Goal: Information Seeking & Learning: Learn about a topic

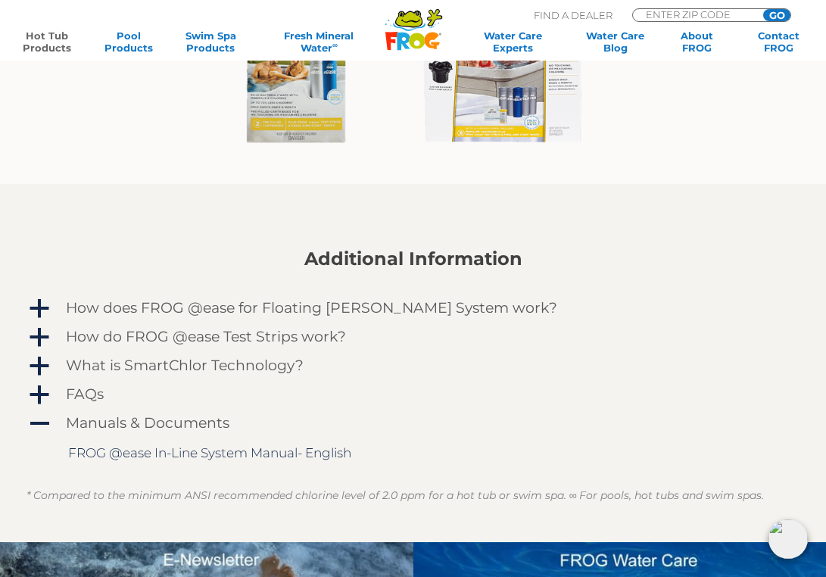
scroll to position [1171, 0]
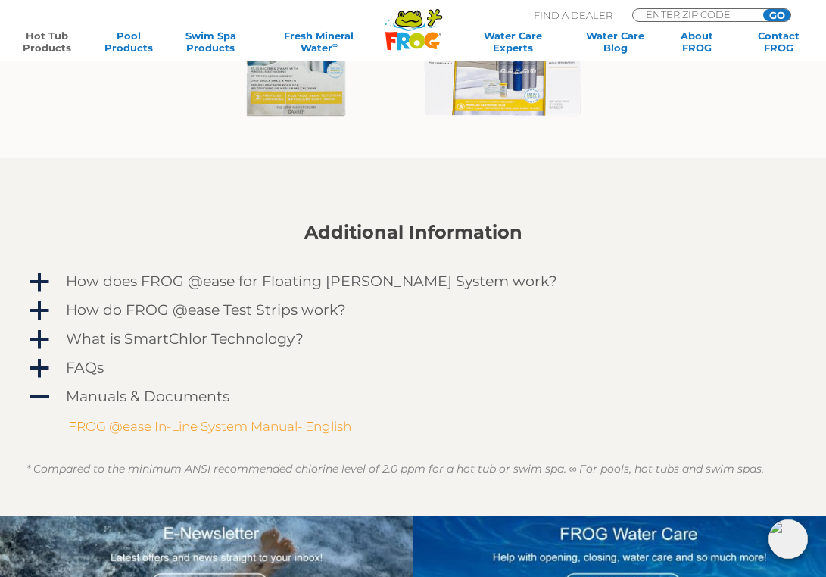
click at [188, 429] on link "FROG @ease In-Line System Manual- English" at bounding box center [209, 426] width 283 height 15
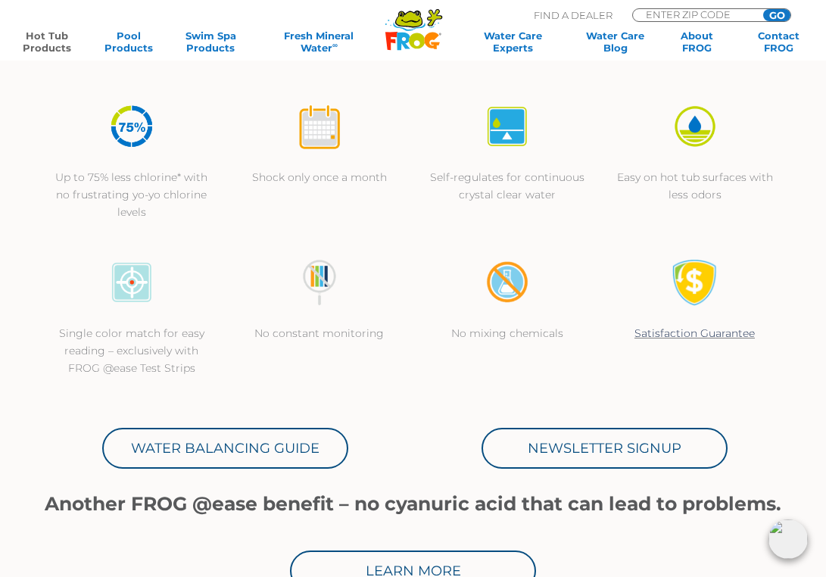
scroll to position [0, 0]
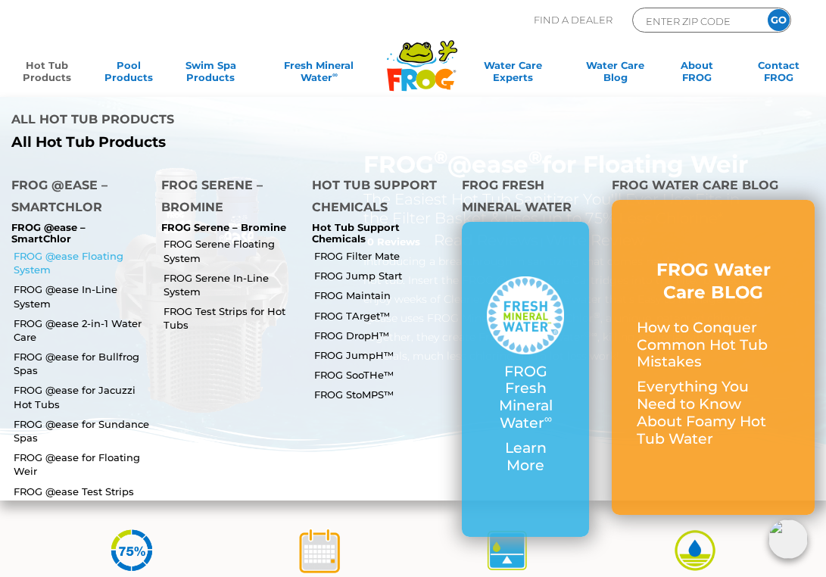
click at [70, 249] on link "FROG @ease Floating System" at bounding box center [82, 262] width 136 height 27
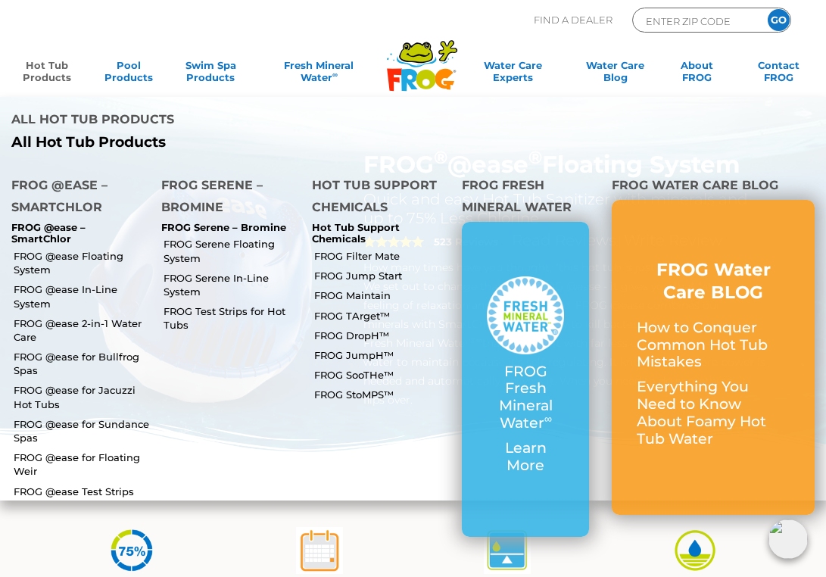
click at [55, 69] on link "Hot Tub Products" at bounding box center [47, 74] width 64 height 30
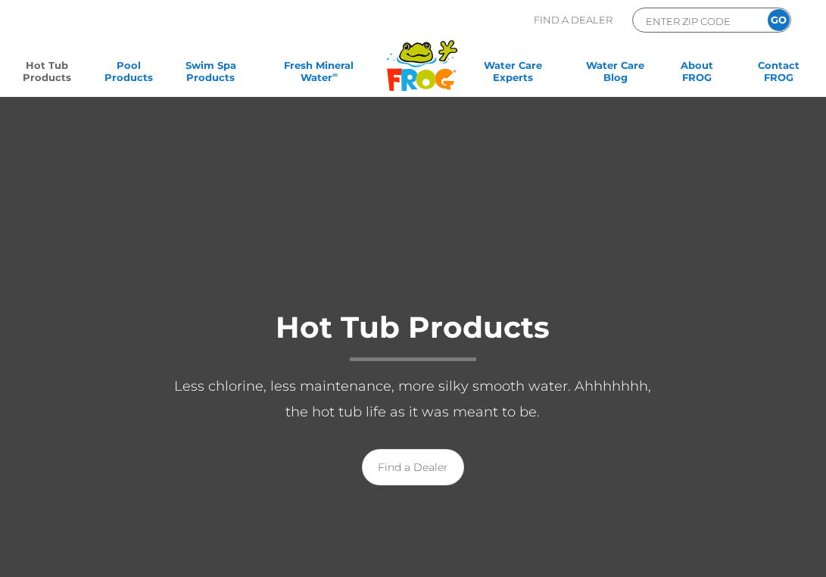
click at [55, 70] on link "Hot Tub Products" at bounding box center [47, 74] width 64 height 30
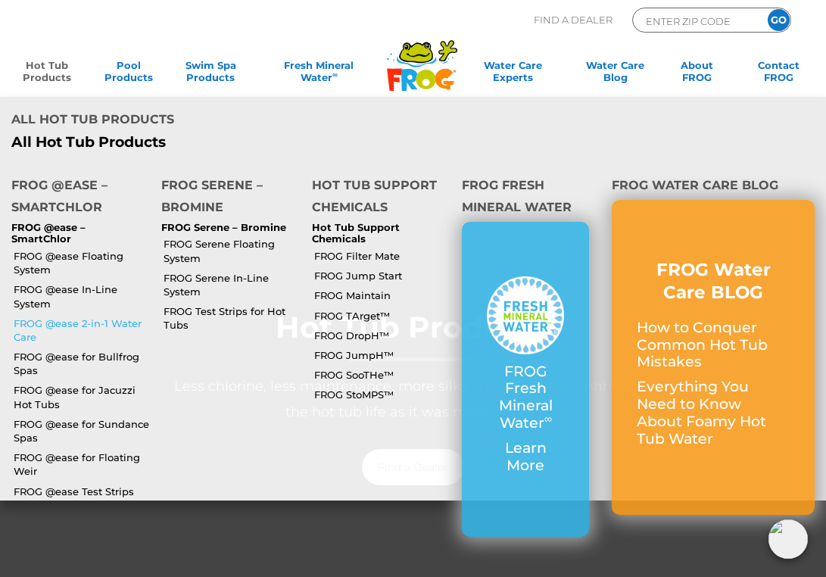
click at [120, 317] on link "FROG @ease 2-in-1 Water Care" at bounding box center [82, 330] width 136 height 27
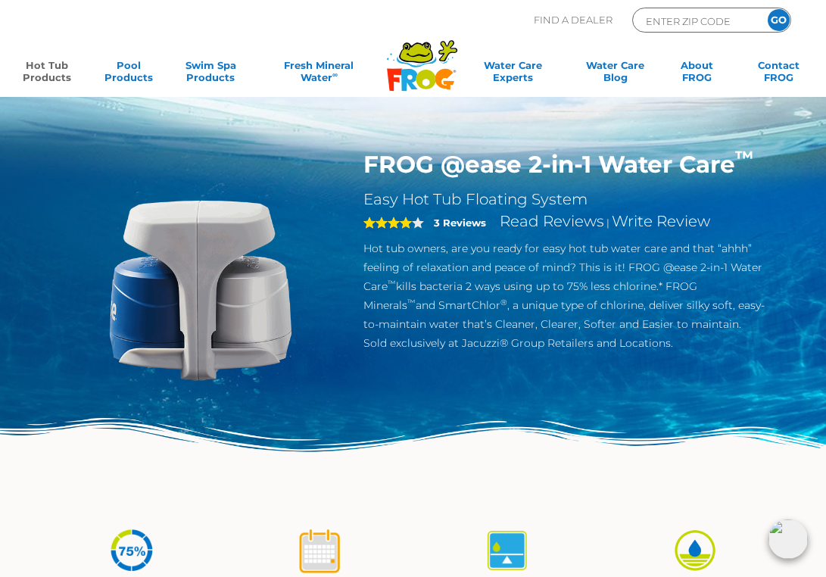
click at [51, 68] on link "Hot Tub Products" at bounding box center [47, 74] width 64 height 30
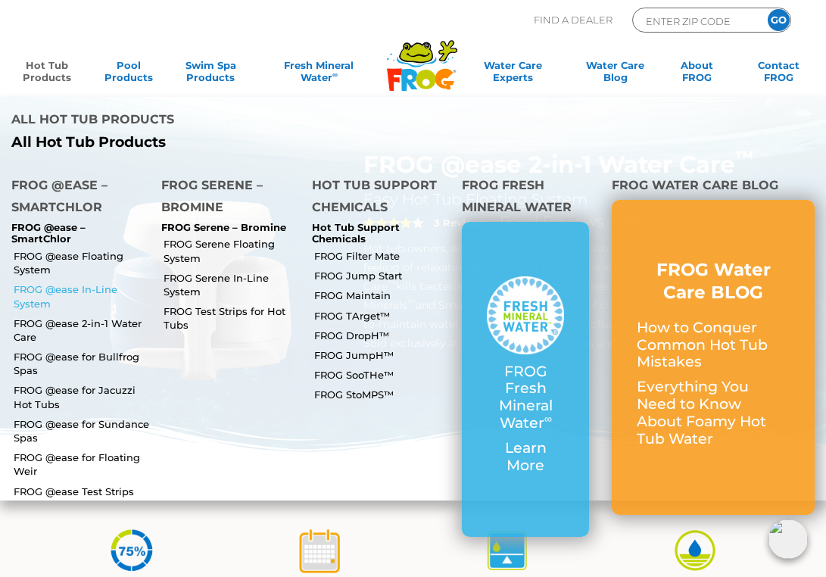
click at [86, 282] on link "FROG @ease In-Line System" at bounding box center [82, 295] width 136 height 27
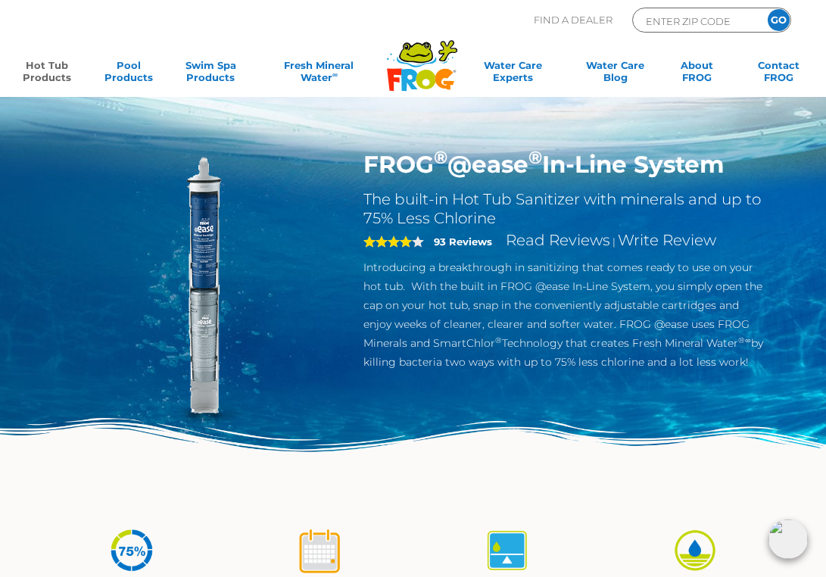
click at [45, 74] on link "Hot Tub Products" at bounding box center [47, 74] width 64 height 30
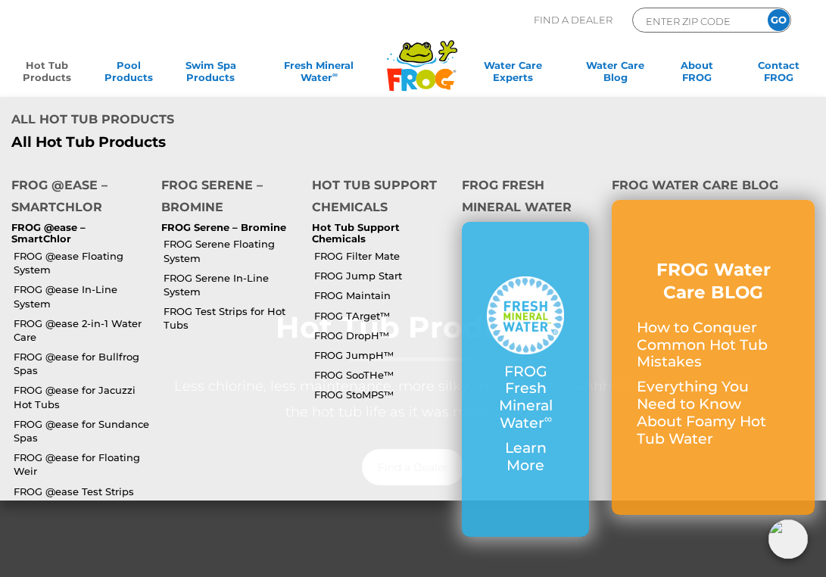
click at [47, 70] on link "Hot Tub Products" at bounding box center [47, 74] width 64 height 30
click at [92, 383] on link "FROG @ease for Jacuzzi Hot Tubs" at bounding box center [82, 396] width 136 height 27
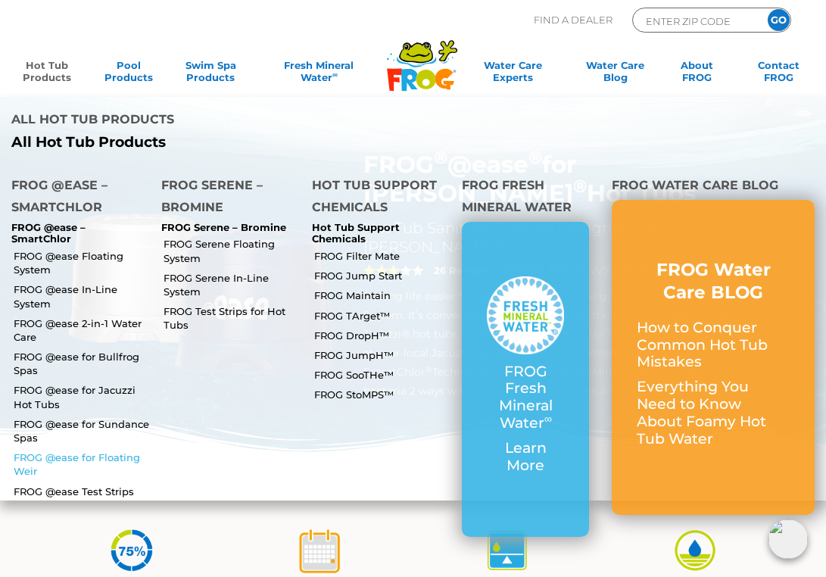
click at [54, 451] on link "FROG @ease for Floating Weir" at bounding box center [82, 464] width 136 height 27
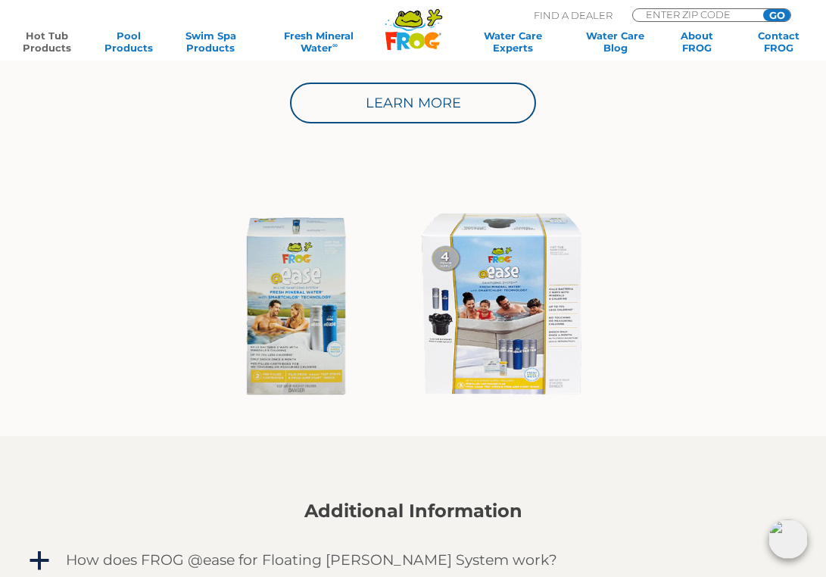
scroll to position [910, 0]
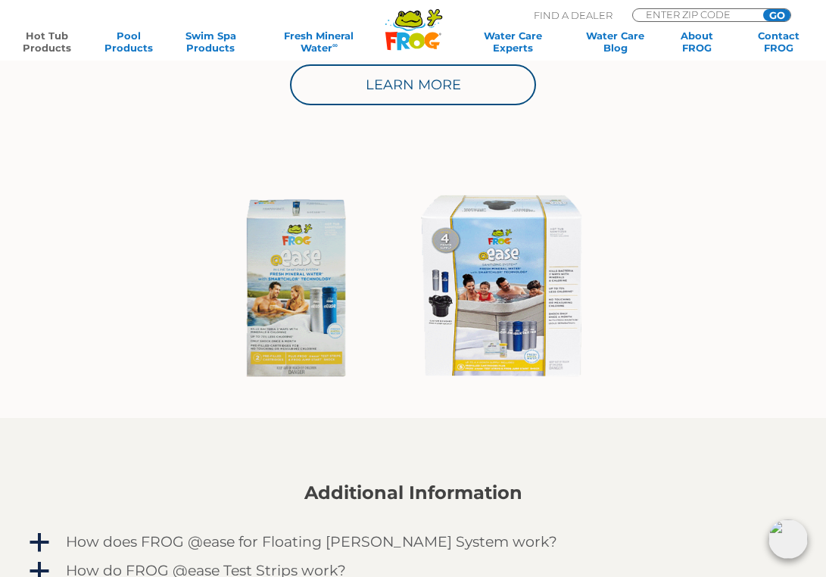
click at [316, 289] on img at bounding box center [413, 288] width 391 height 211
click at [505, 288] on img at bounding box center [413, 288] width 391 height 211
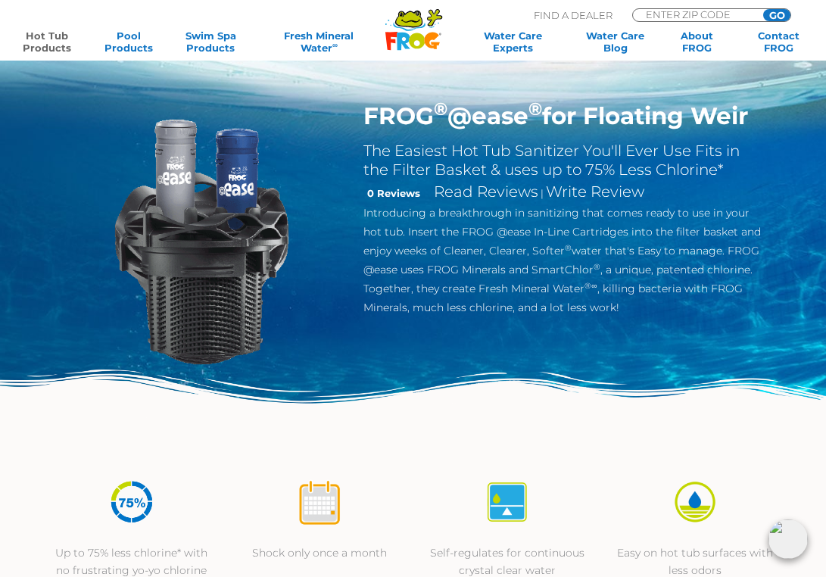
scroll to position [0, 0]
